Goal: Information Seeking & Learning: Check status

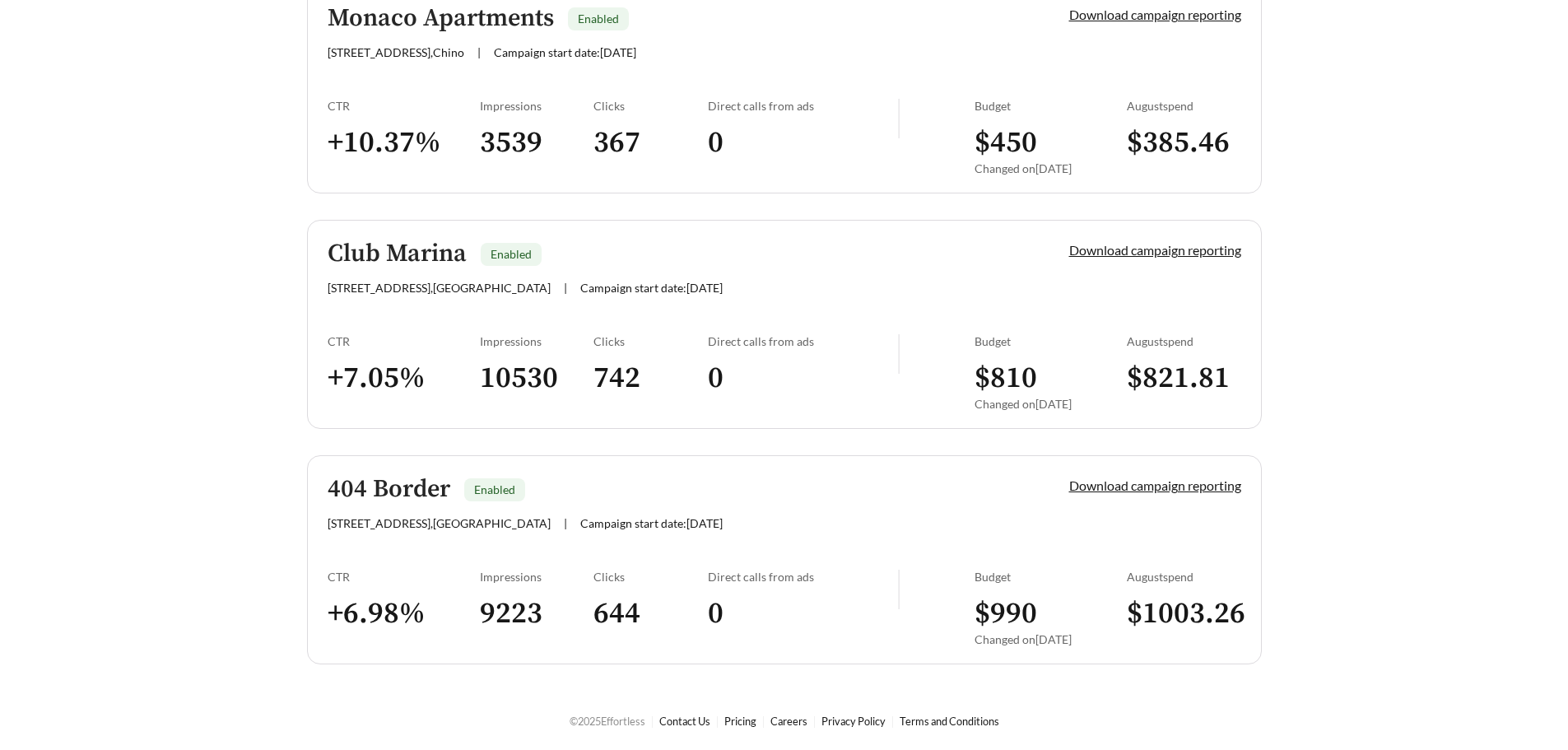
scroll to position [316, 0]
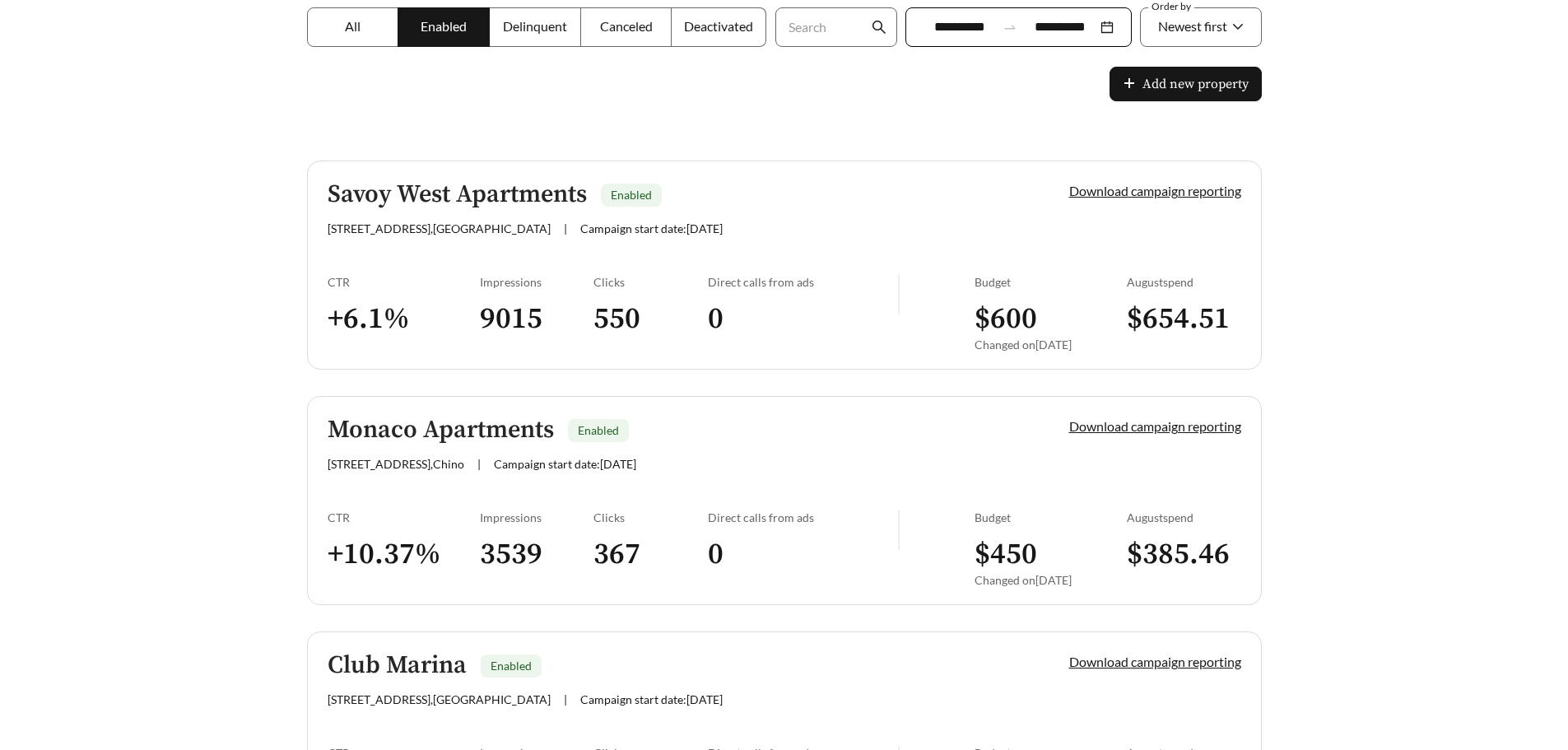
click at [573, 289] on div "Impressions 9015" at bounding box center [537, 319] width 115 height 88
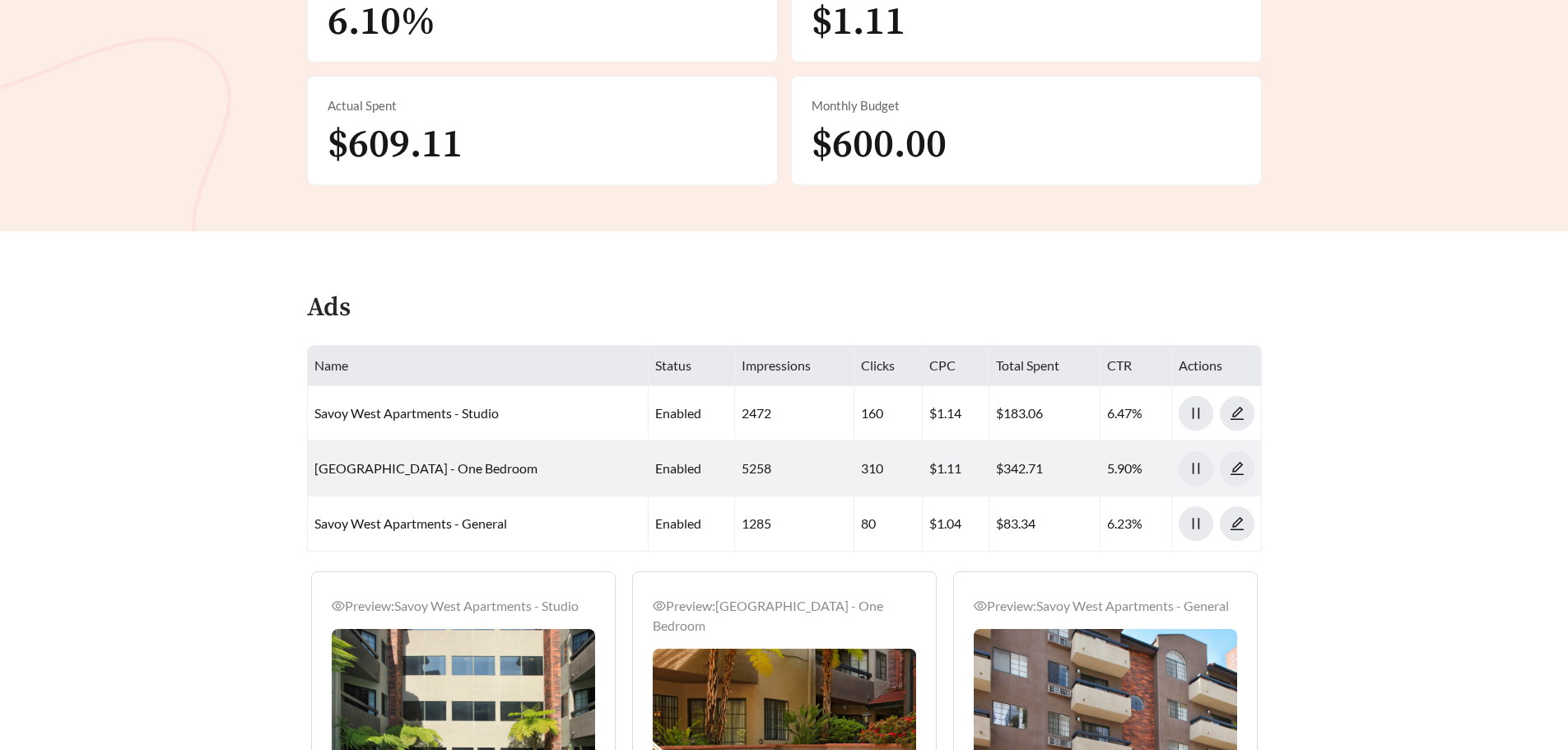
scroll to position [576, 0]
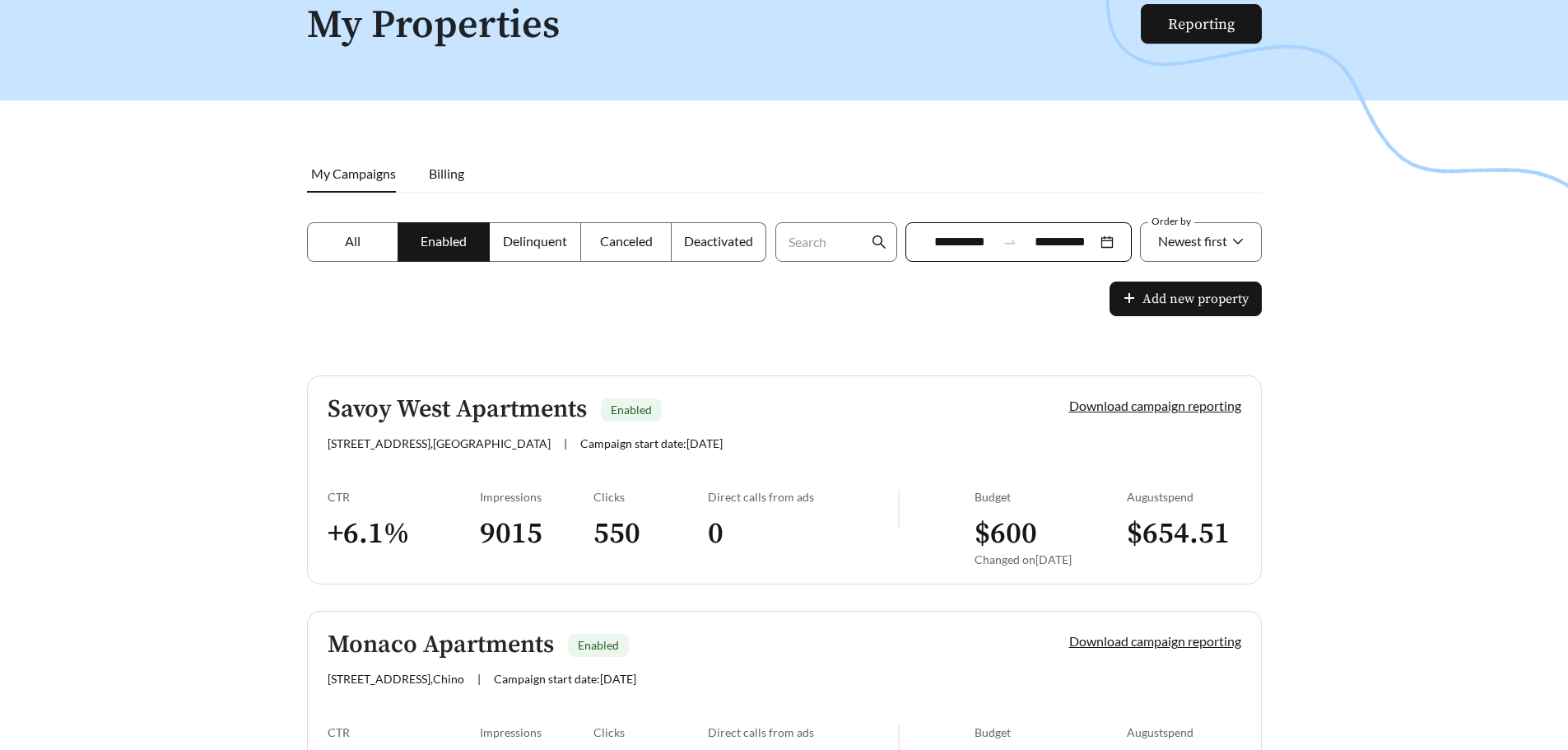
scroll to position [329, 0]
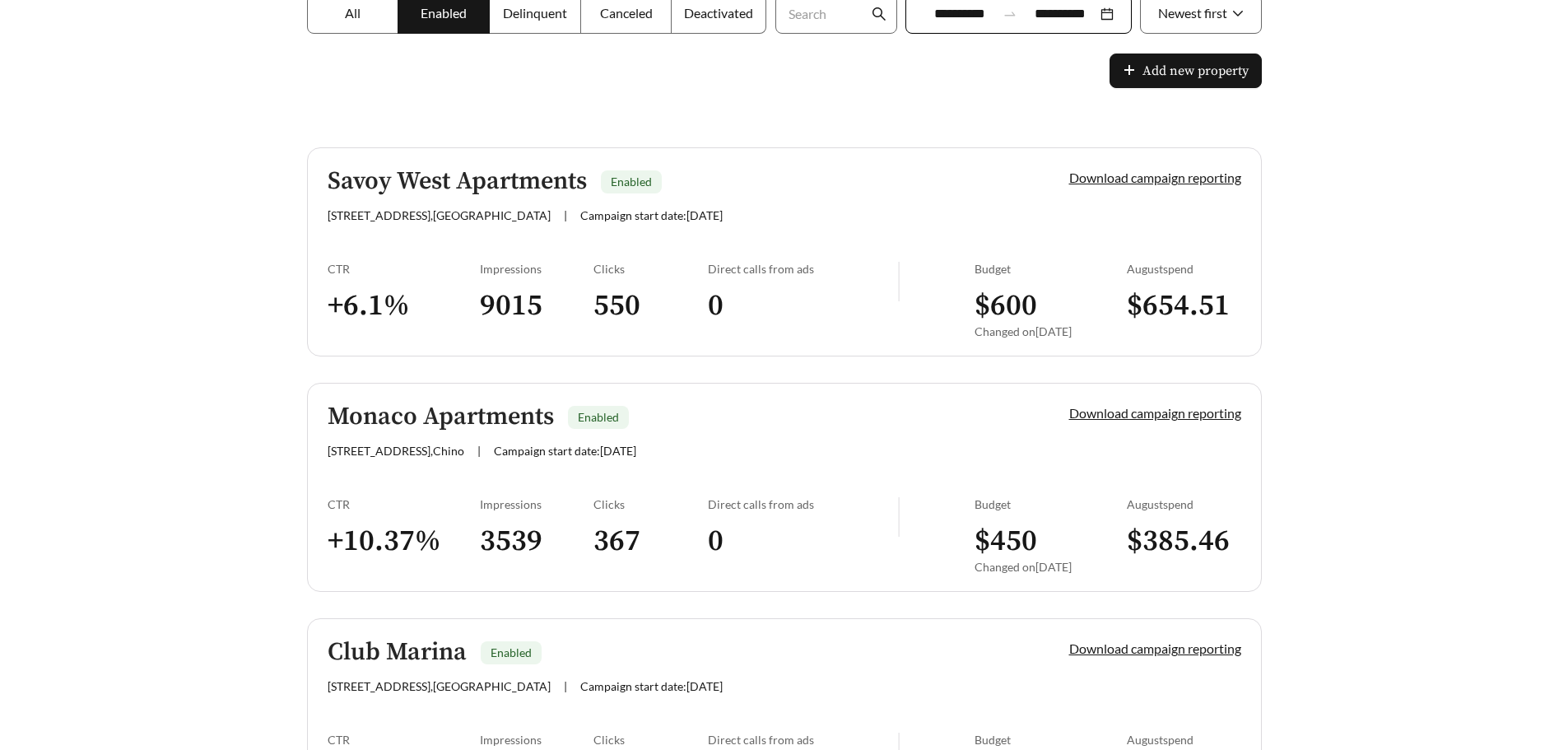
click at [756, 489] on link "Monaco Apartments Enabled [STREET_ADDRESS] | Campaign start date: [DATE] Downlo…" at bounding box center [784, 486] width 955 height 209
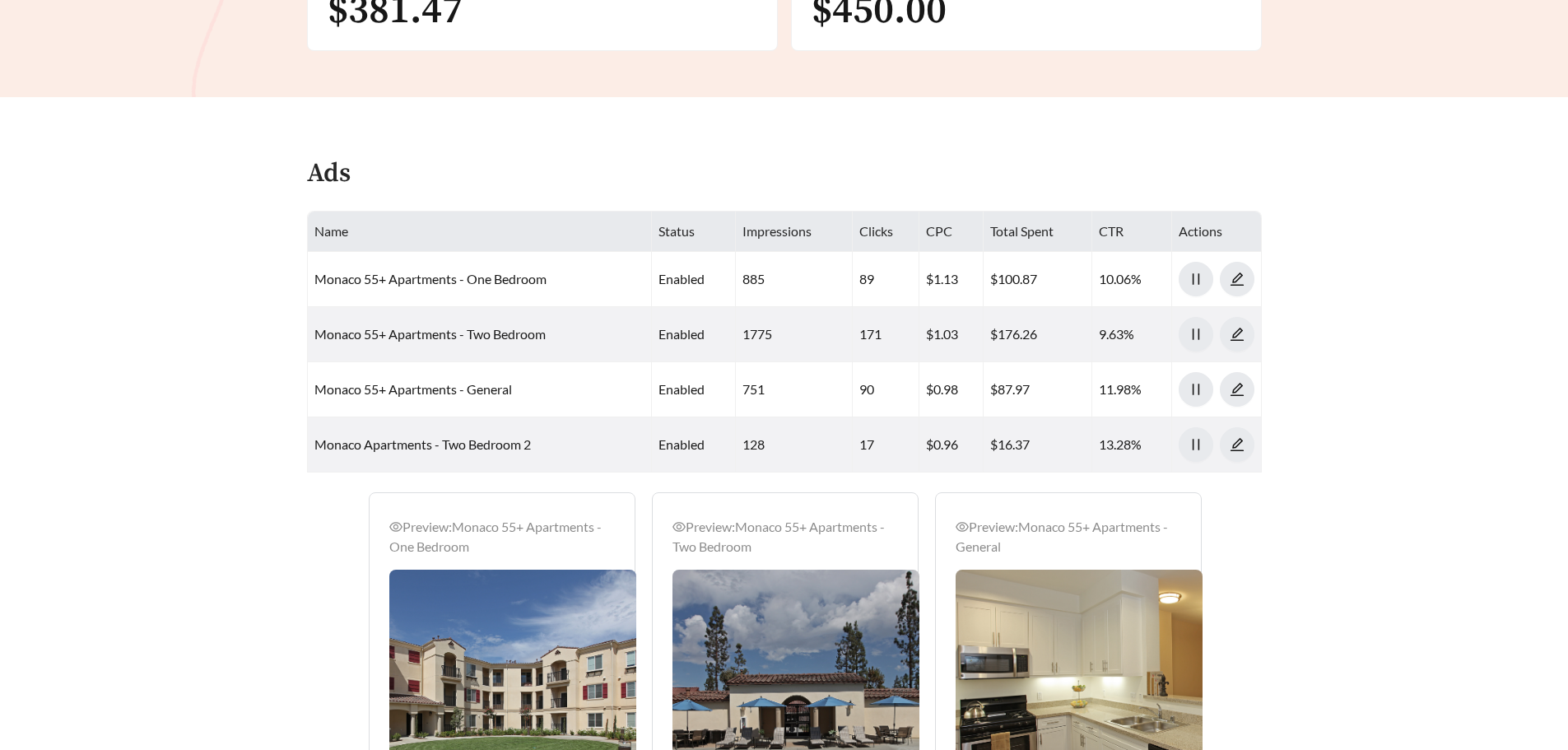
scroll to position [740, 0]
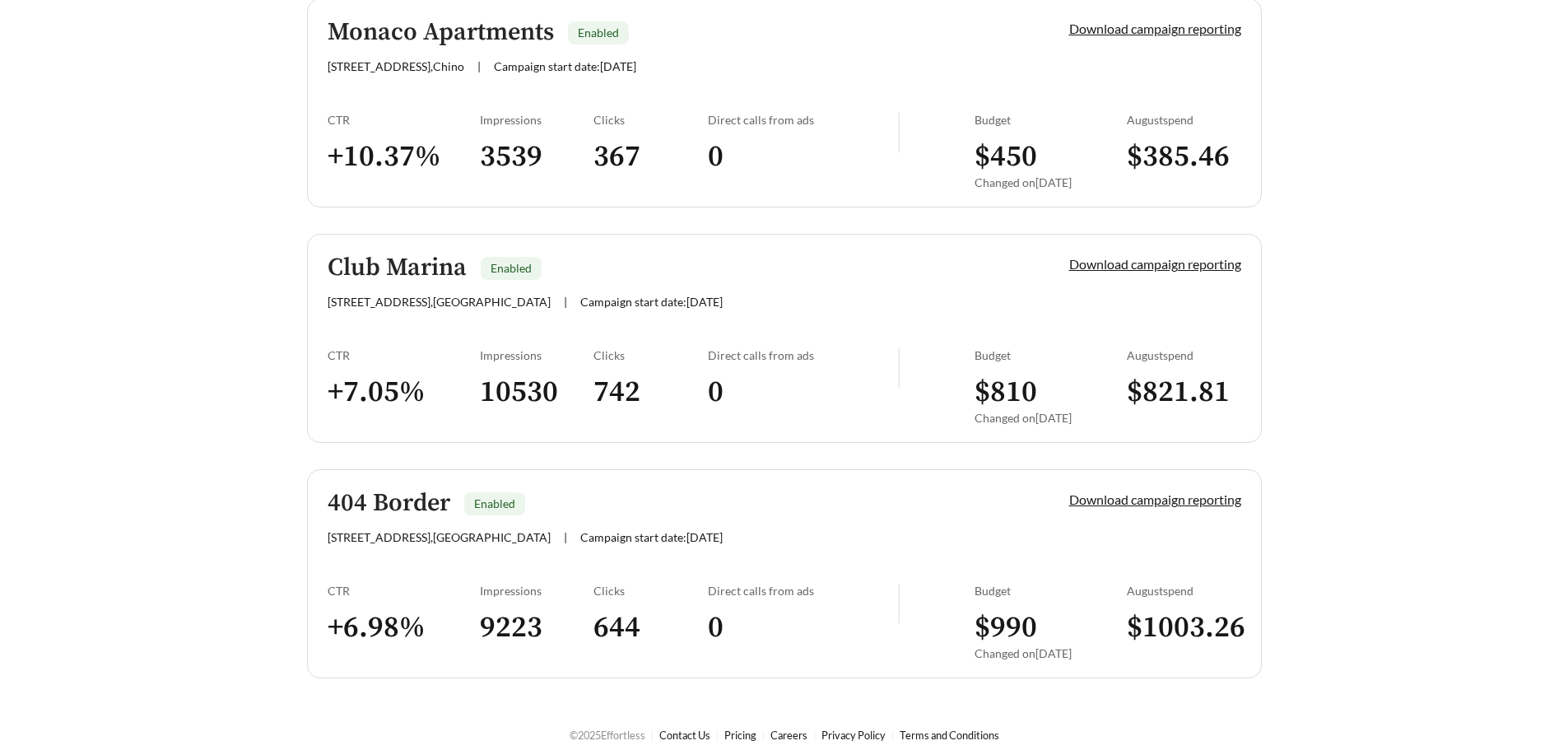
scroll to position [727, 0]
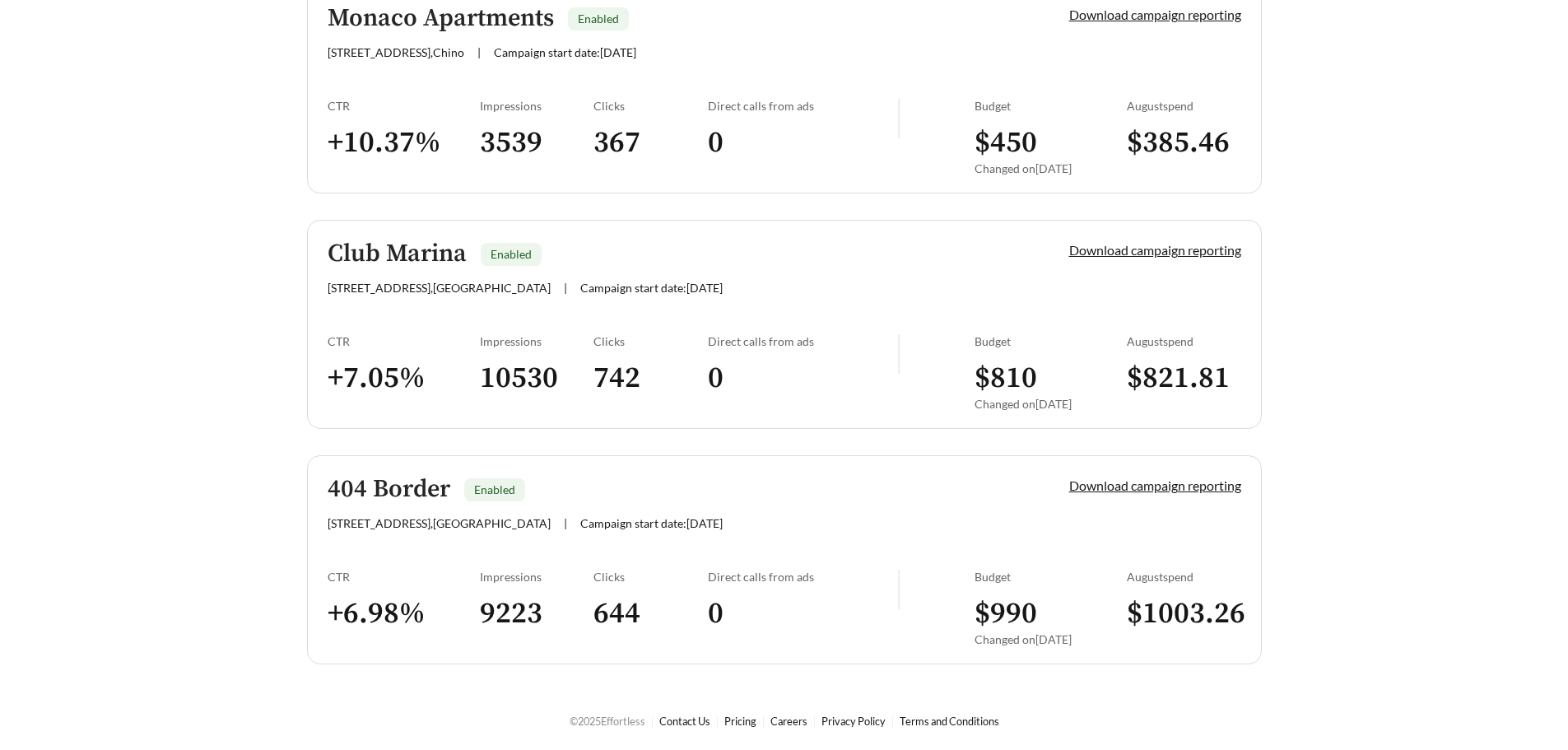
click at [605, 366] on h3 "742" at bounding box center [651, 377] width 115 height 37
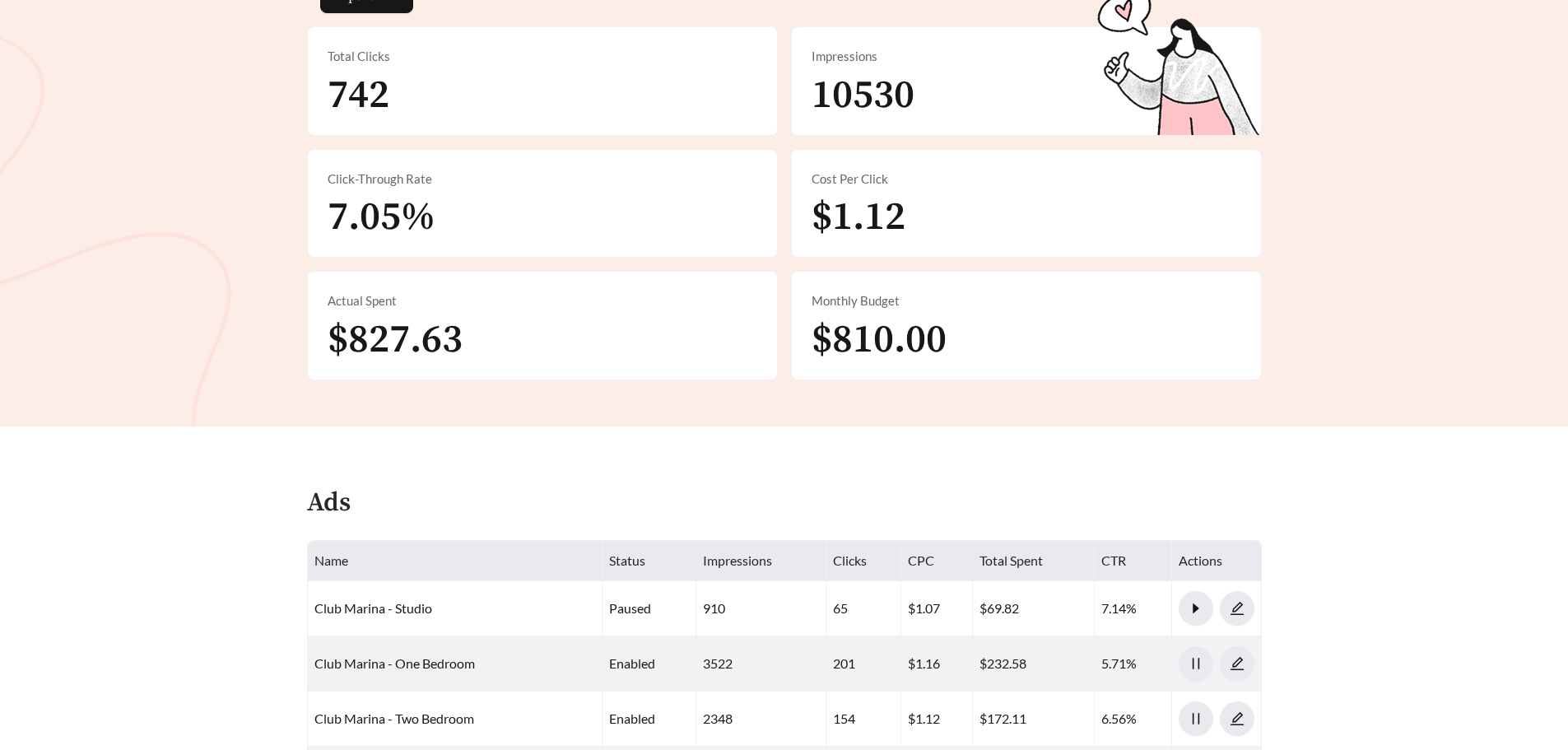
scroll to position [246, 0]
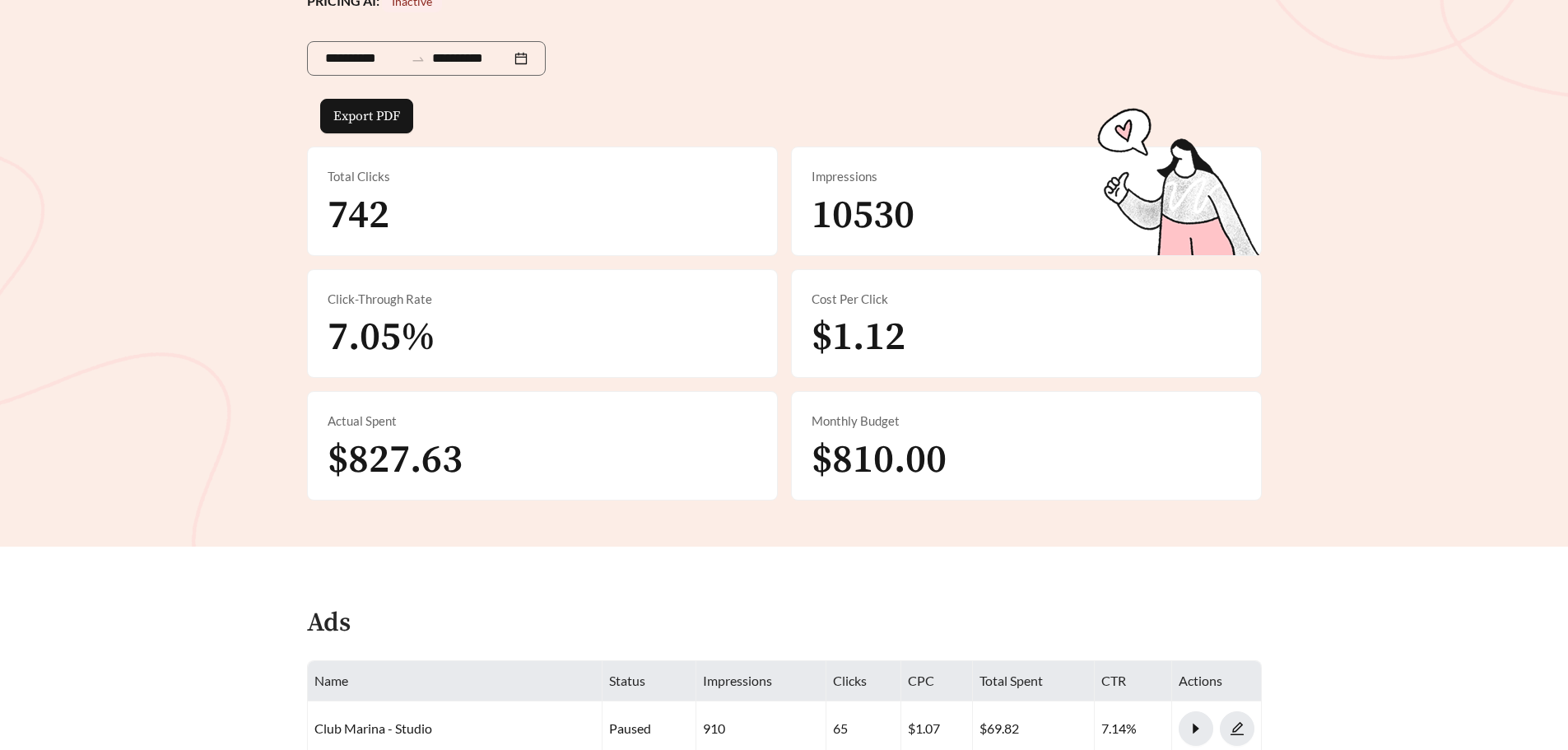
drag, startPoint x: 612, startPoint y: 353, endPoint x: 616, endPoint y: 345, distance: 8.9
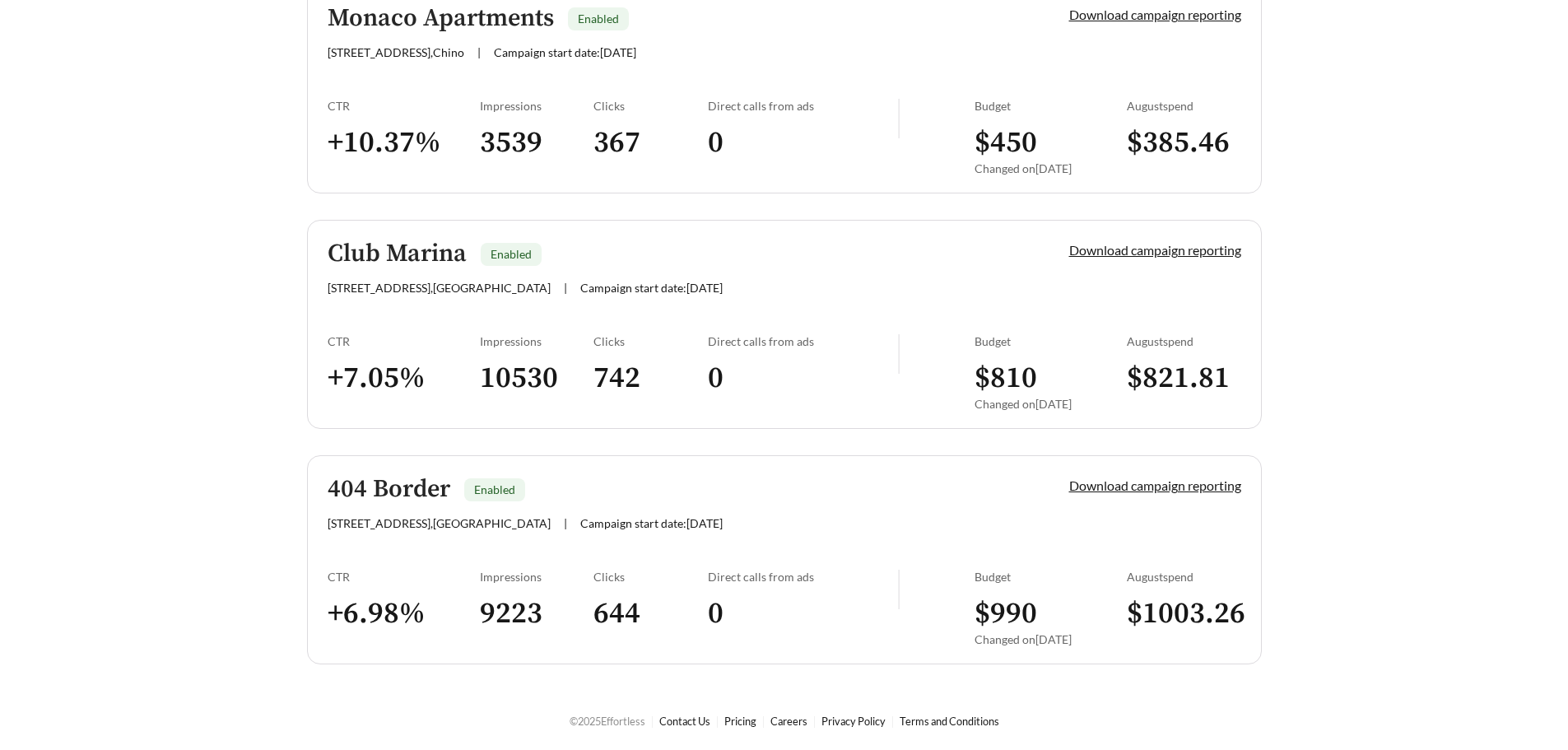
click at [708, 540] on link "404 Border Enabled [STREET_ADDRESS] | Campaign start date: [DATE] Download camp…" at bounding box center [784, 559] width 955 height 209
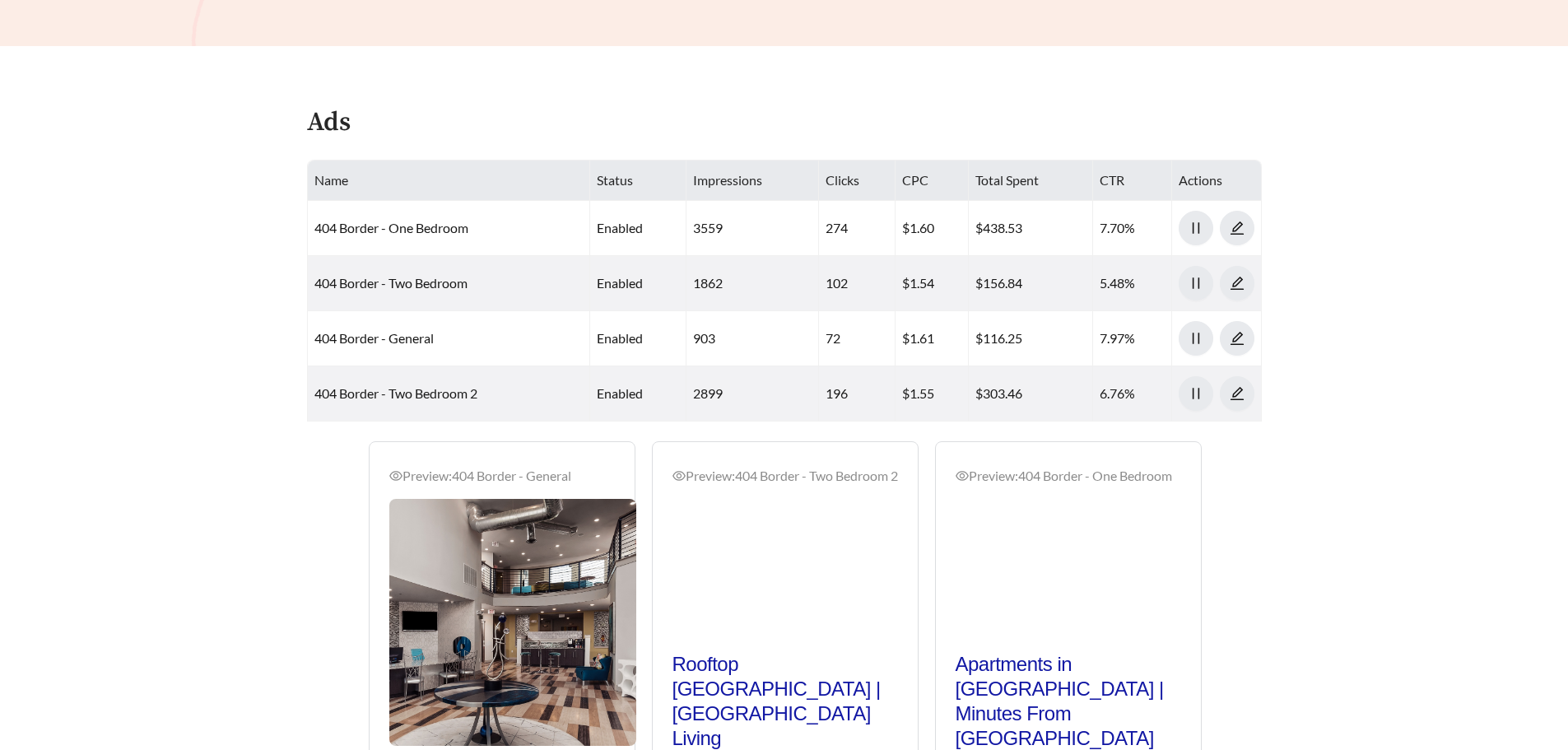
scroll to position [1152, 0]
